Goal: Ask a question: Seek information or help from site administrators or community

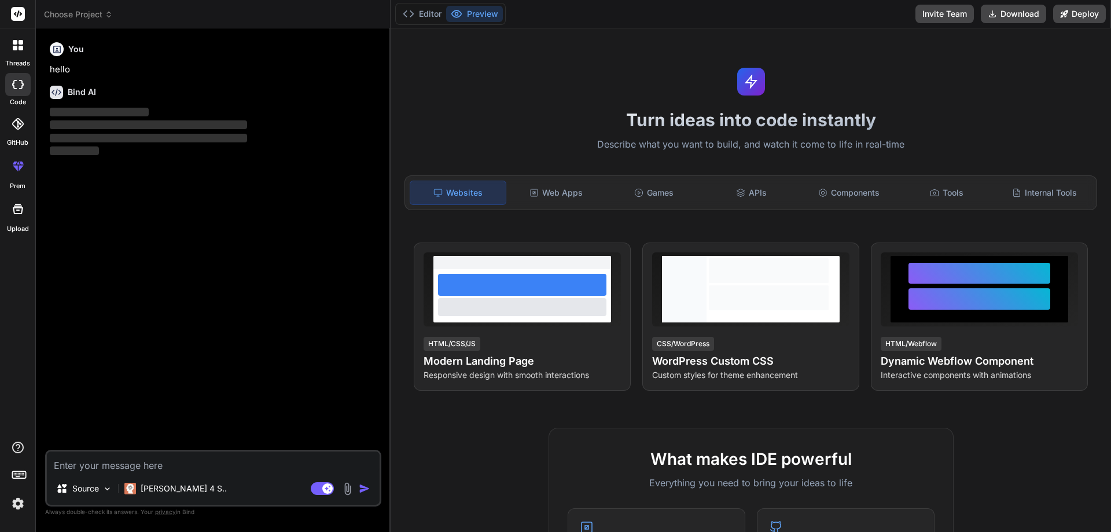
type textarea "x"
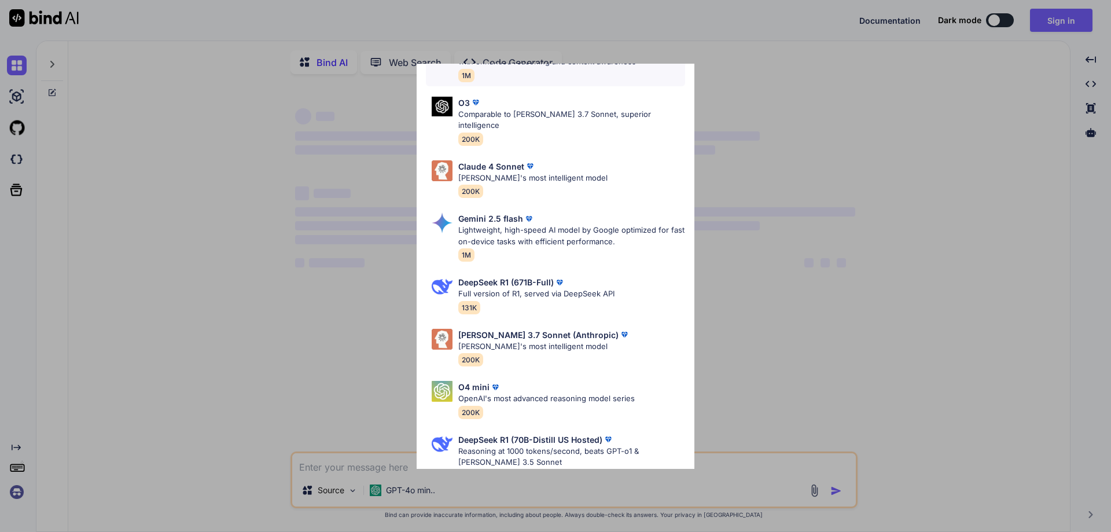
type textarea "x"
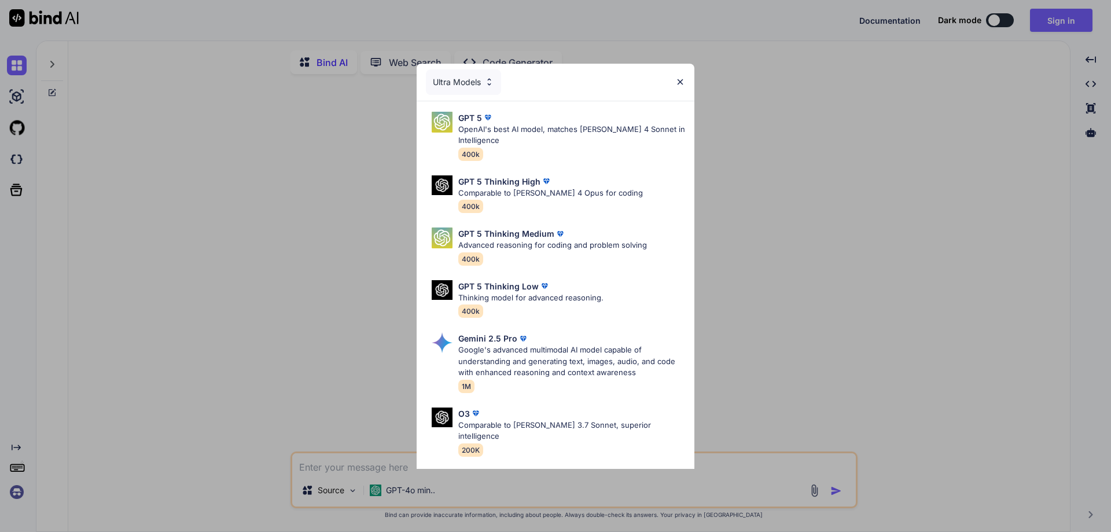
click at [681, 81] on img at bounding box center [680, 82] width 10 height 10
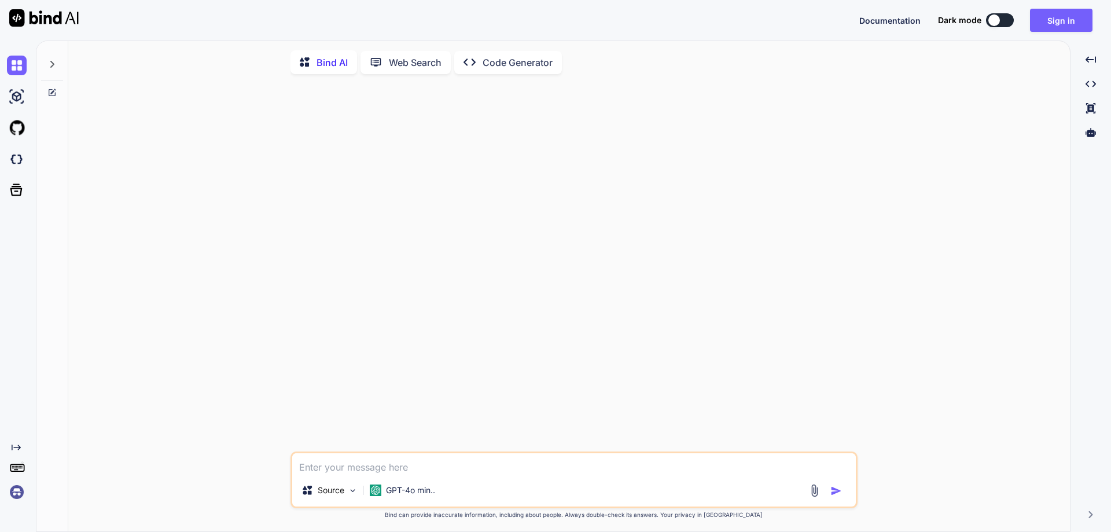
click at [473, 484] on div "Source GPT-4o min.." at bounding box center [573, 492] width 563 height 28
click at [478, 473] on textarea at bounding box center [573, 463] width 563 height 21
type textarea "h"
type textarea "x"
type textarea "hi"
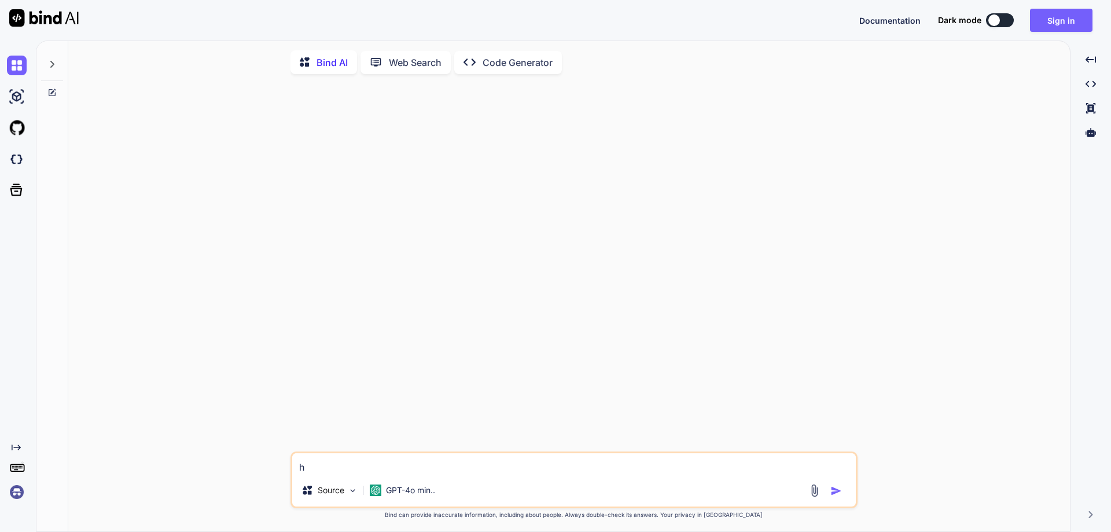
type textarea "x"
type textarea "hii"
type textarea "x"
type textarea "hii"
click at [836, 495] on img "button" at bounding box center [836, 491] width 12 height 12
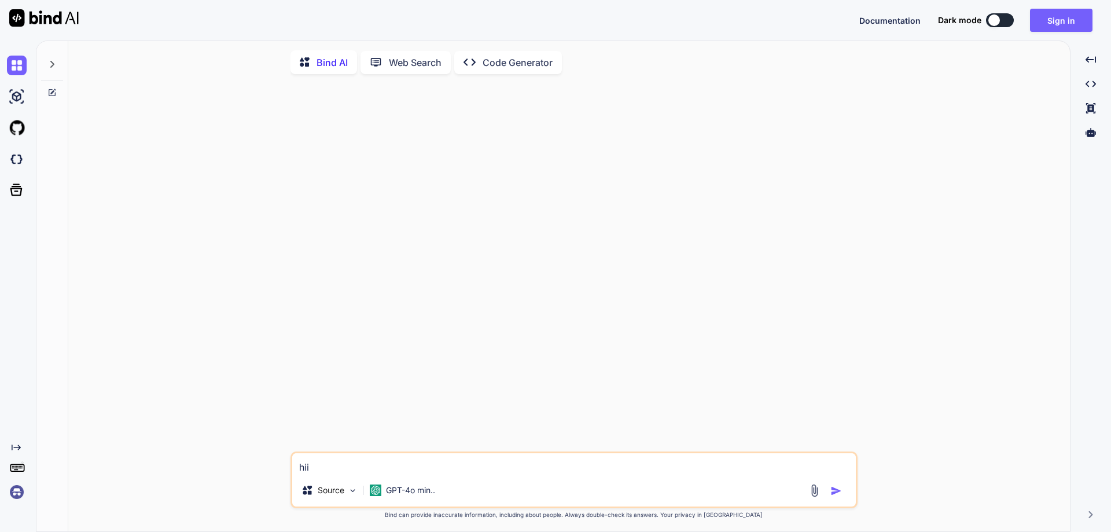
type textarea "x"
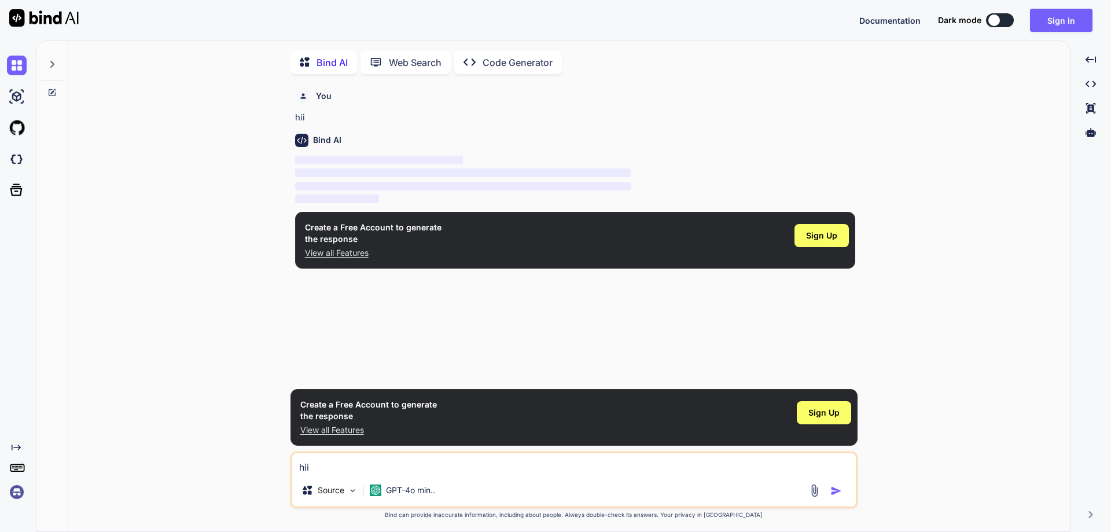
scroll to position [5, 0]
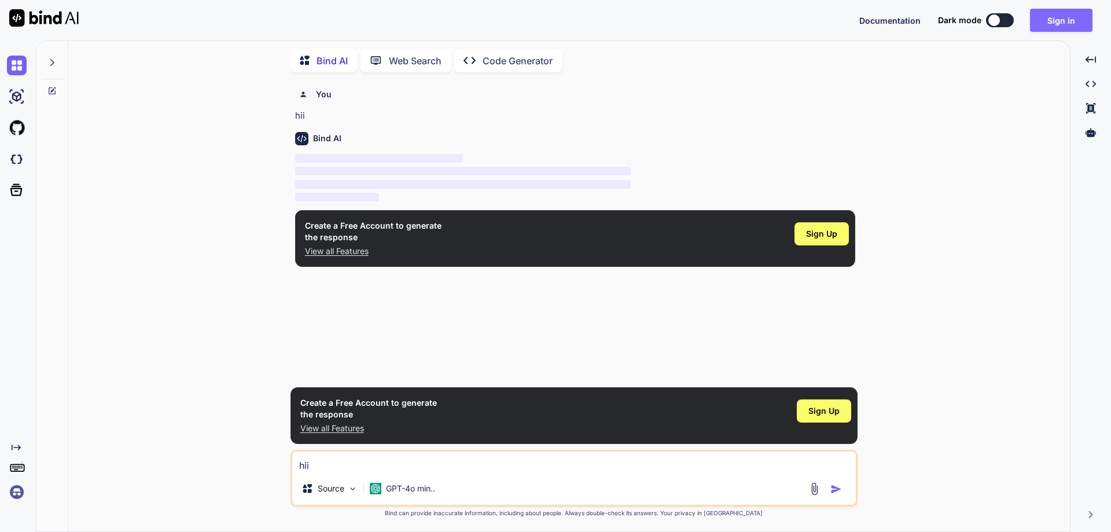
click at [1046, 17] on button "Sign in" at bounding box center [1061, 20] width 62 height 23
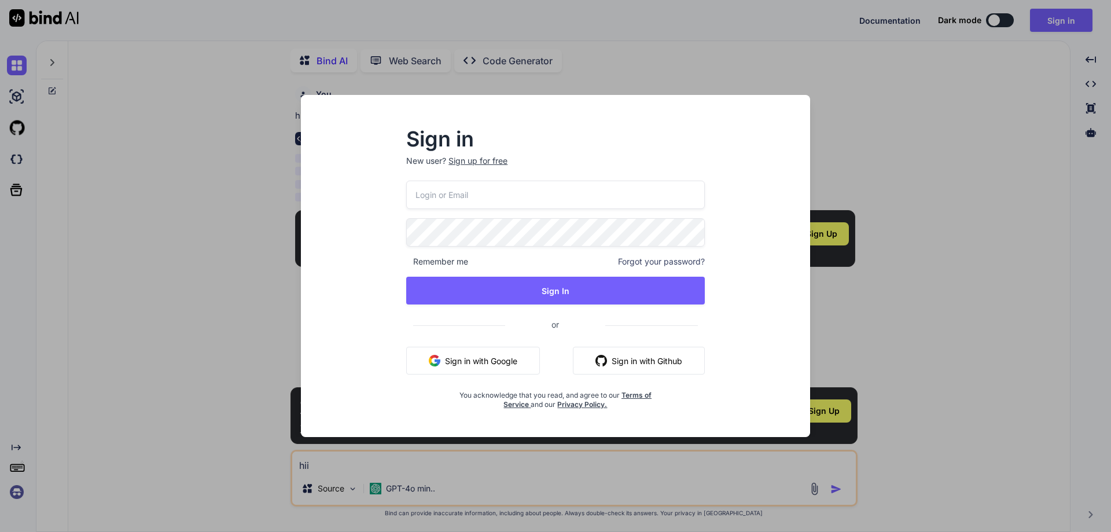
click at [592, 198] on input "email" at bounding box center [555, 194] width 298 height 28
click at [440, 367] on button "Sign in with Google" at bounding box center [473, 360] width 134 height 28
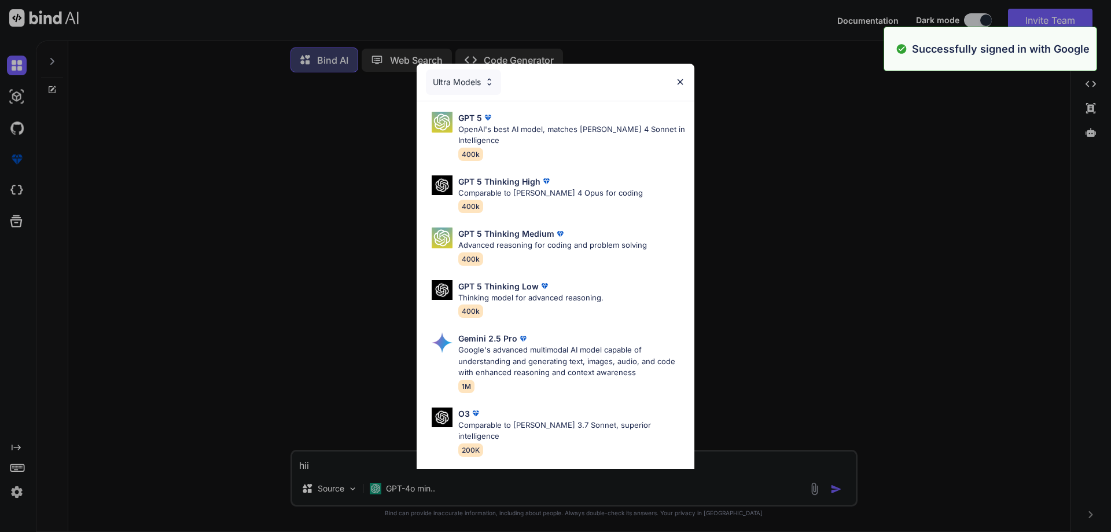
click at [680, 75] on div "Ultra Models" at bounding box center [555, 82] width 278 height 37
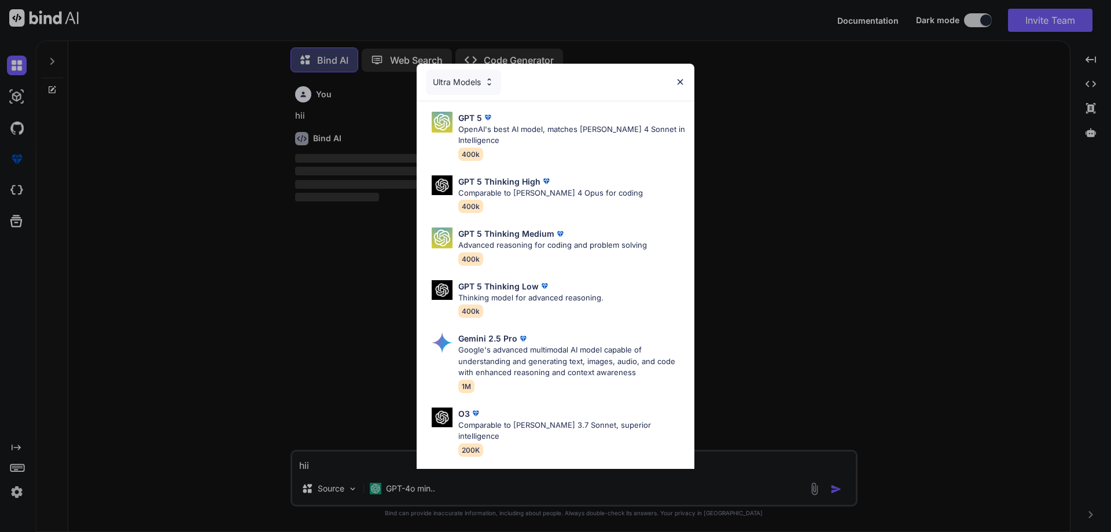
click at [683, 82] on img at bounding box center [680, 82] width 10 height 10
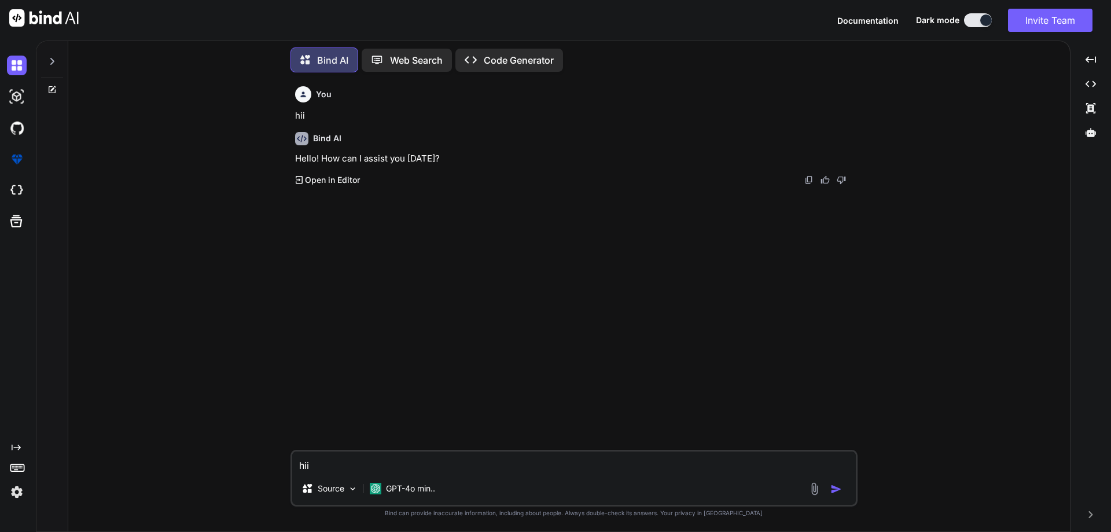
click at [456, 465] on textarea "hii" at bounding box center [573, 461] width 563 height 21
paste textarea "Loremip 0: Dol Sitametcon Adipiscin & Elitse (DOE TEMPORIN) Utlabo: Etdolorem A…"
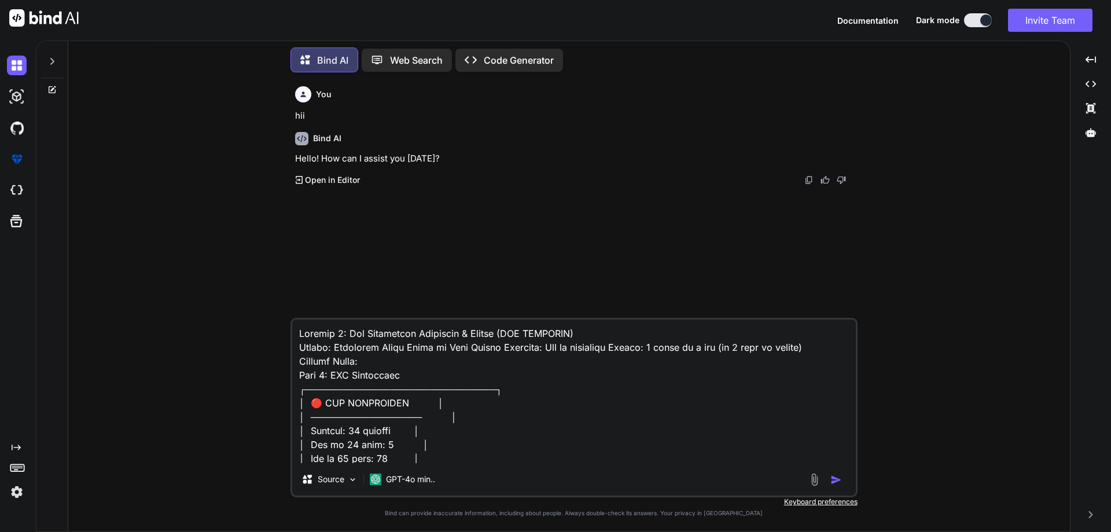
scroll to position [2764, 0]
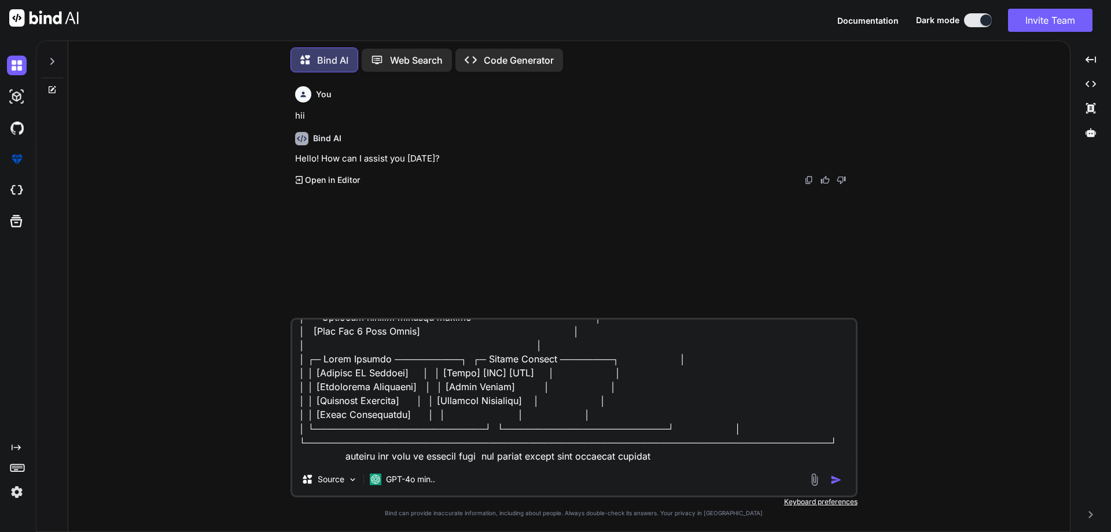
type textarea "Loremip 0: Dol Sitametcon Adipiscin & Elitse (DOE TEMPORIN) Utlabo: Etdolorem A…"
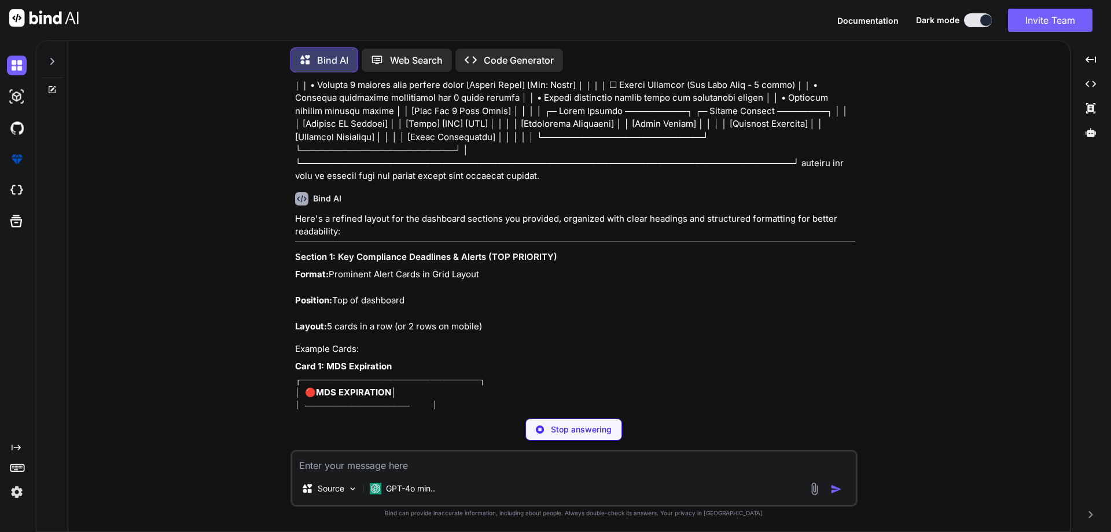
scroll to position [1157, 0]
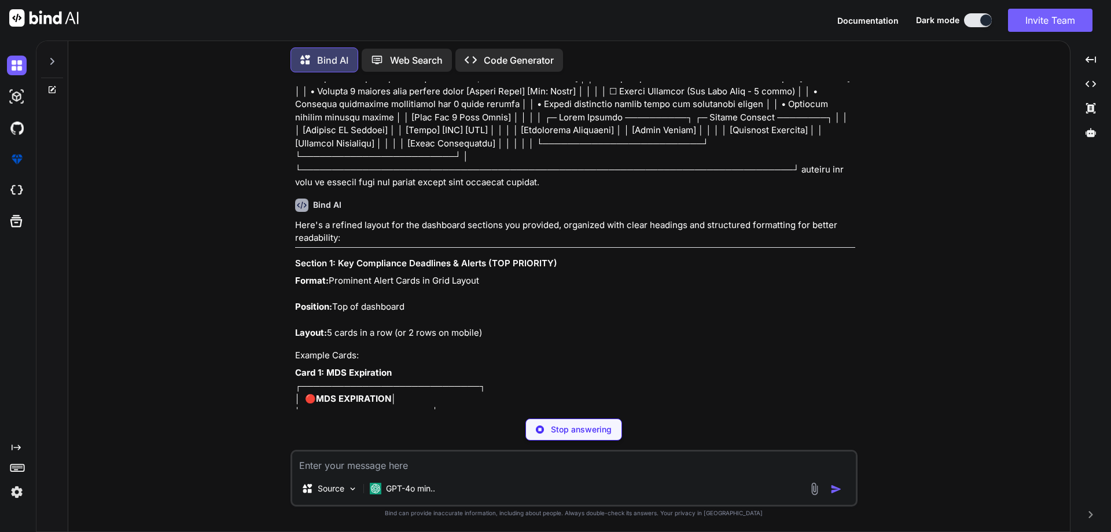
click at [975, 21] on button at bounding box center [978, 20] width 28 height 14
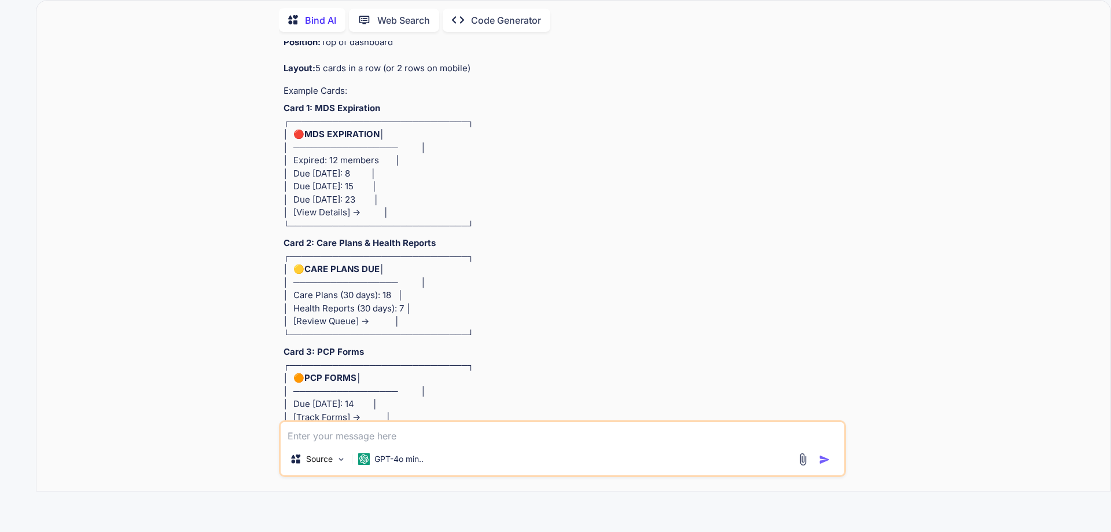
scroll to position [1388, 0]
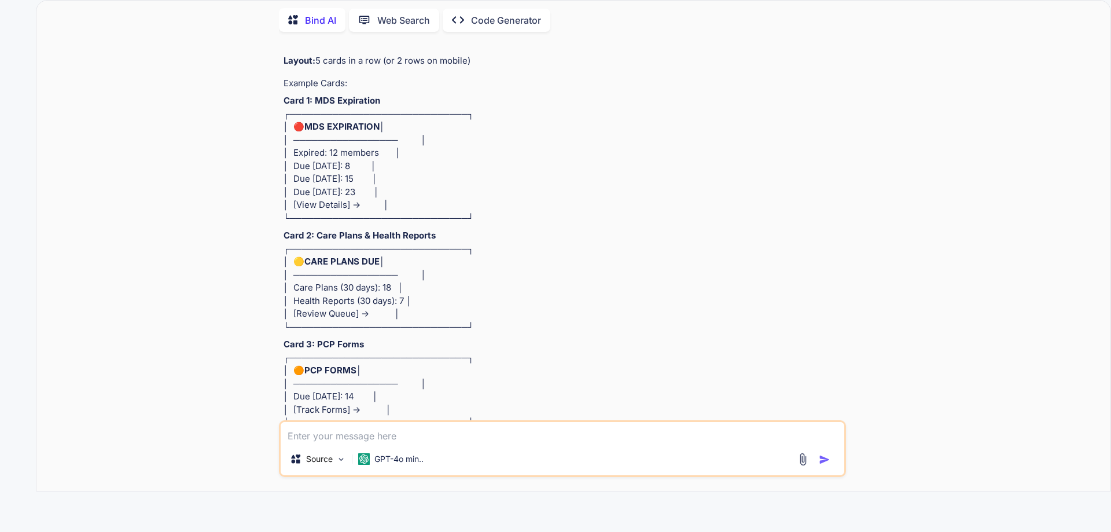
drag, startPoint x: 305, startPoint y: 144, endPoint x: 382, endPoint y: 154, distance: 77.6
click at [382, 154] on p "Card 1: MDS Expiration ┌─────────────────────────────┐ │ 🔴 MDS EXPIRATION │ │ ─…" at bounding box center [563, 159] width 560 height 130
click at [364, 194] on p "Card 1: MDS Expiration ┌─────────────────────────────┐ │ 🔴 MDS EXPIRATION │ │ ─…" at bounding box center [563, 159] width 560 height 130
drag, startPoint x: 380, startPoint y: 191, endPoint x: 300, endPoint y: 190, distance: 80.4
click at [300, 190] on p "Card 1: MDS Expiration ┌─────────────────────────────┐ │ 🔴 MDS EXPIRATION │ │ ─…" at bounding box center [563, 159] width 560 height 130
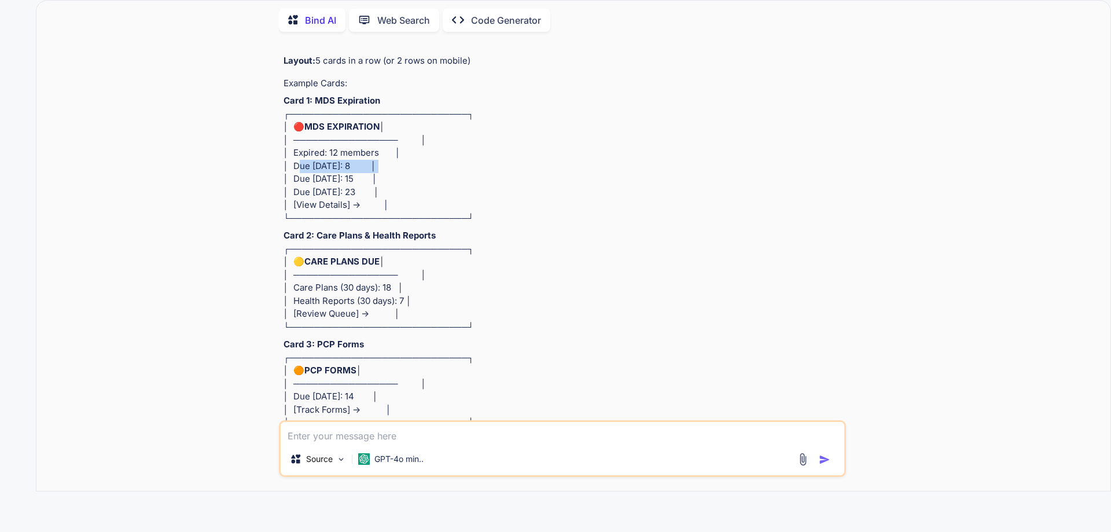
drag, startPoint x: 294, startPoint y: 222, endPoint x: 363, endPoint y: 226, distance: 69.0
click at [363, 224] on p "Card 1: MDS Expiration ┌─────────────────────────────┐ │ 🔴 MDS EXPIRATION │ │ ─…" at bounding box center [563, 159] width 560 height 130
click at [360, 224] on p "Card 1: MDS Expiration ┌─────────────────────────────┐ │ 🔴 MDS EXPIRATION │ │ ─…" at bounding box center [563, 159] width 560 height 130
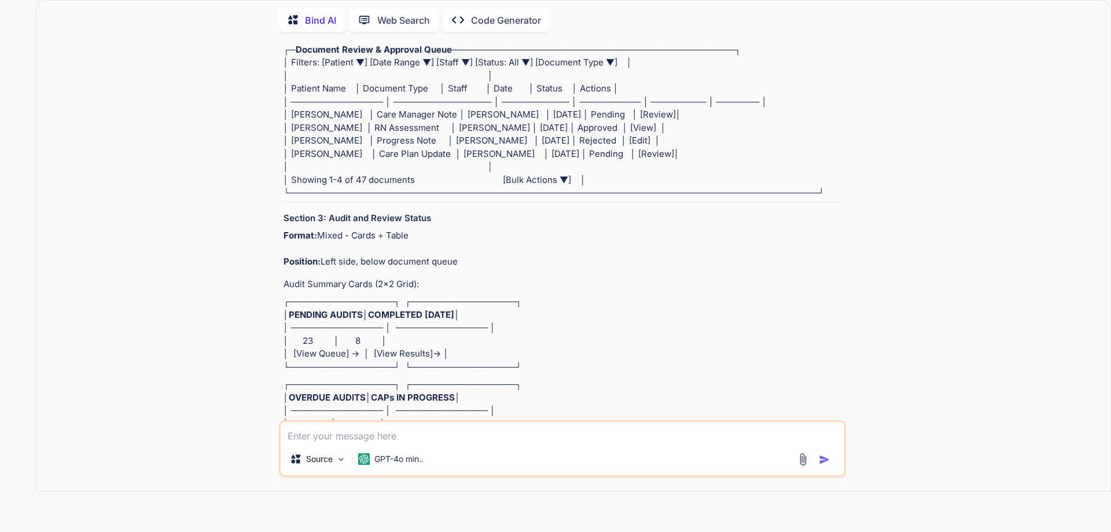
scroll to position [2082, 0]
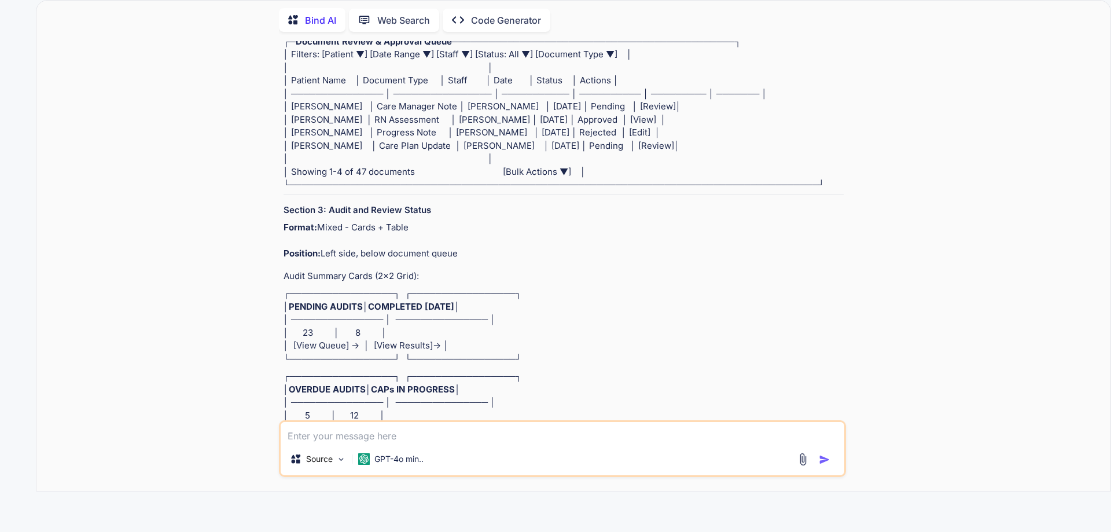
click at [390, 433] on textarea at bounding box center [562, 432] width 563 height 21
type textarea "create every section step wise"
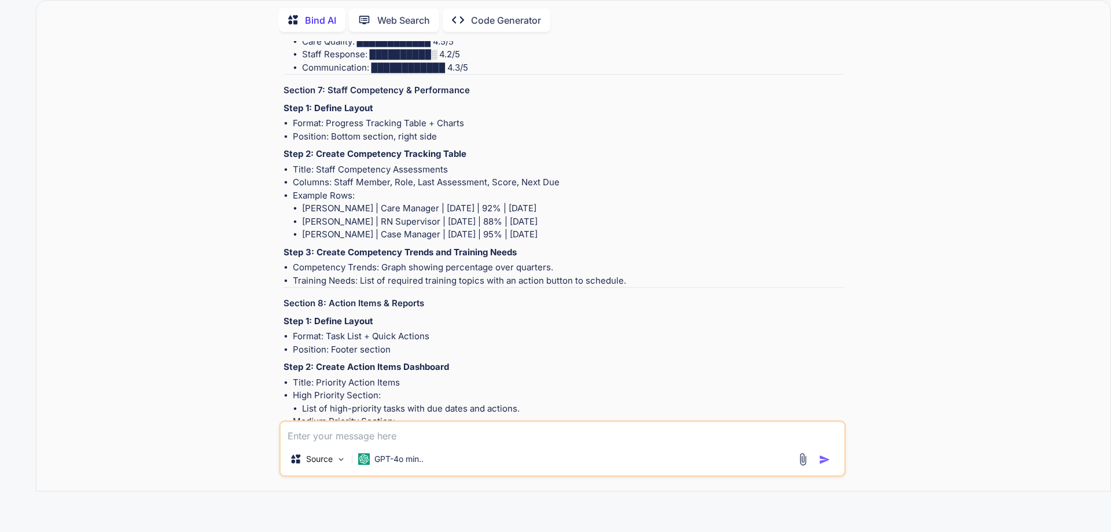
scroll to position [6506, 0]
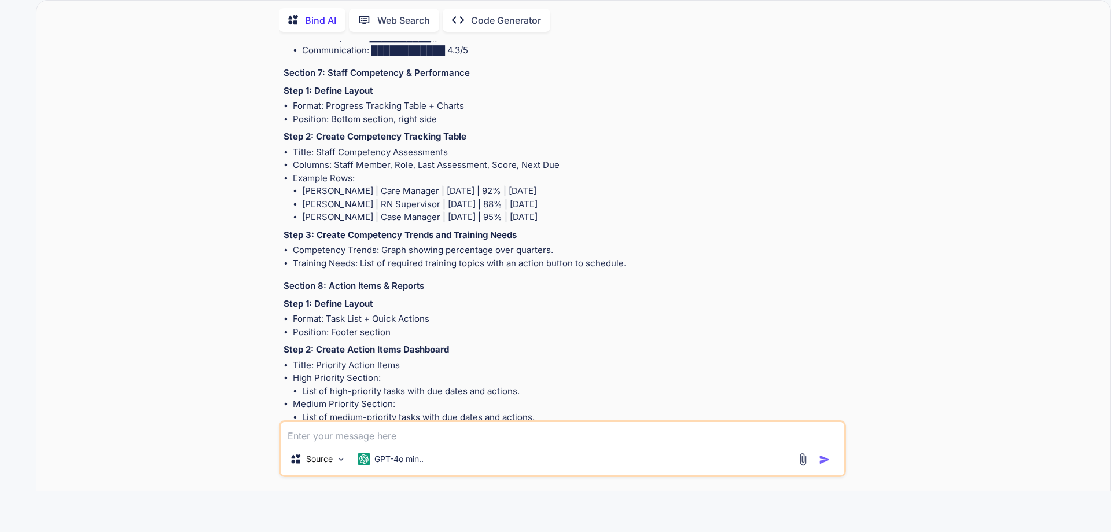
drag, startPoint x: 332, startPoint y: 126, endPoint x: 558, endPoint y: 112, distance: 226.6
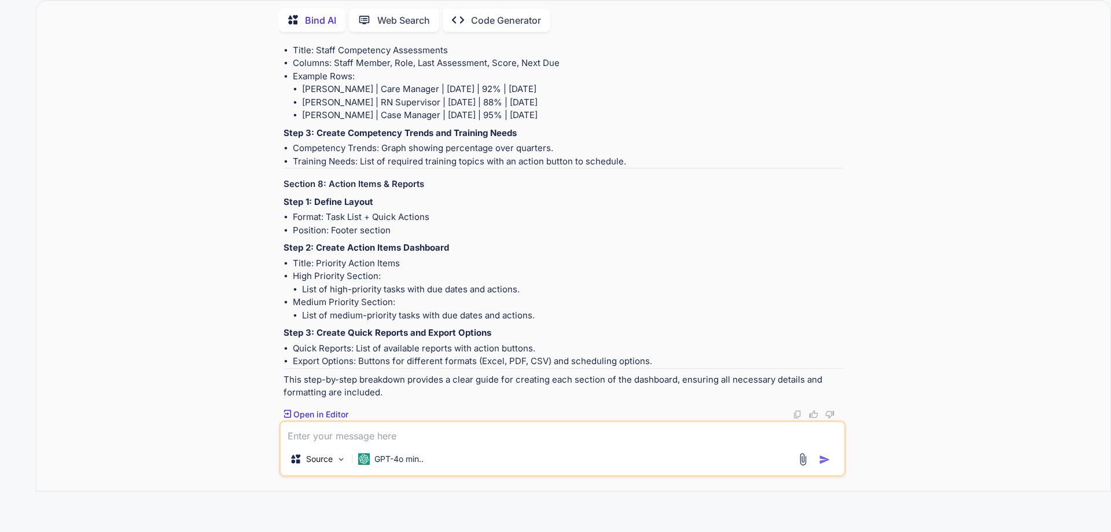
scroll to position [6969, 0]
